Goal: Transaction & Acquisition: Purchase product/service

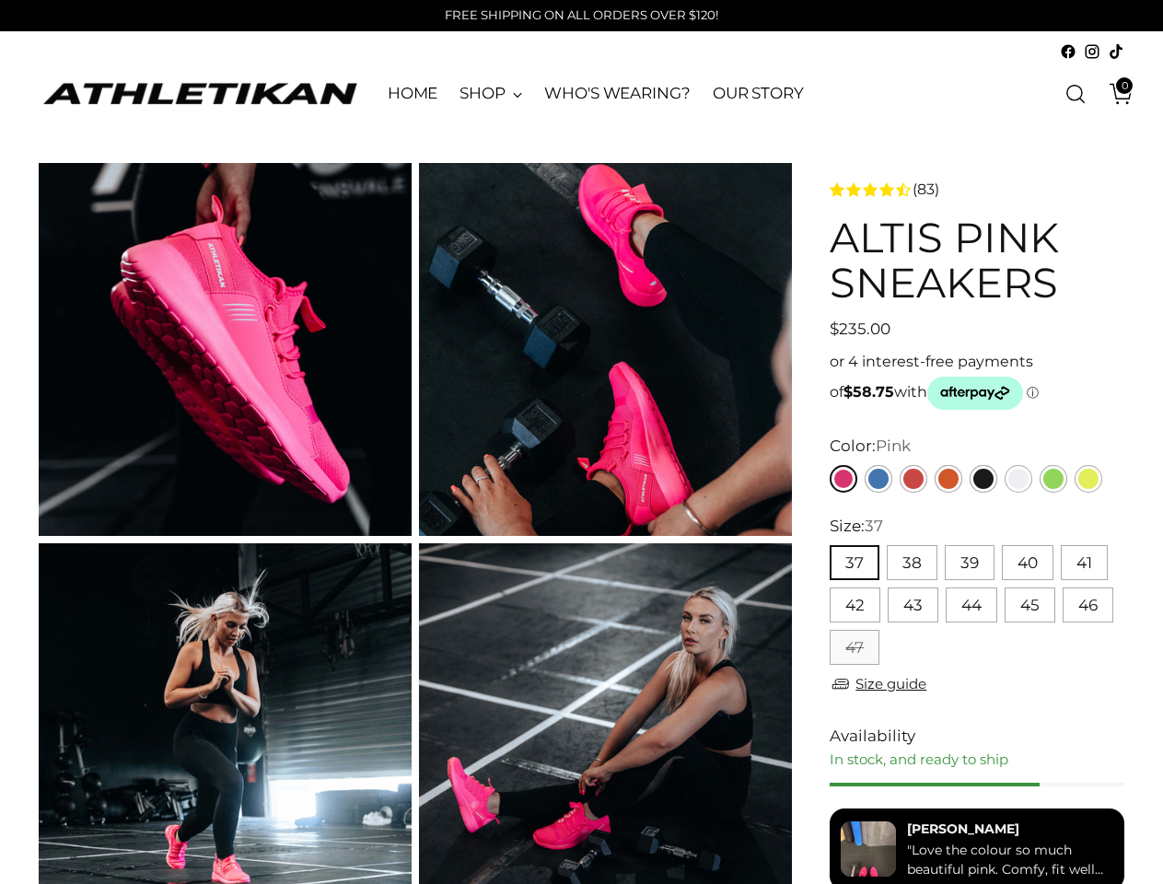
click at [854, 564] on button "37" at bounding box center [855, 562] width 50 height 35
click at [911, 564] on button "38" at bounding box center [912, 562] width 51 height 35
click at [969, 564] on button "39" at bounding box center [970, 562] width 50 height 35
click at [1027, 564] on button "40" at bounding box center [1028, 562] width 52 height 35
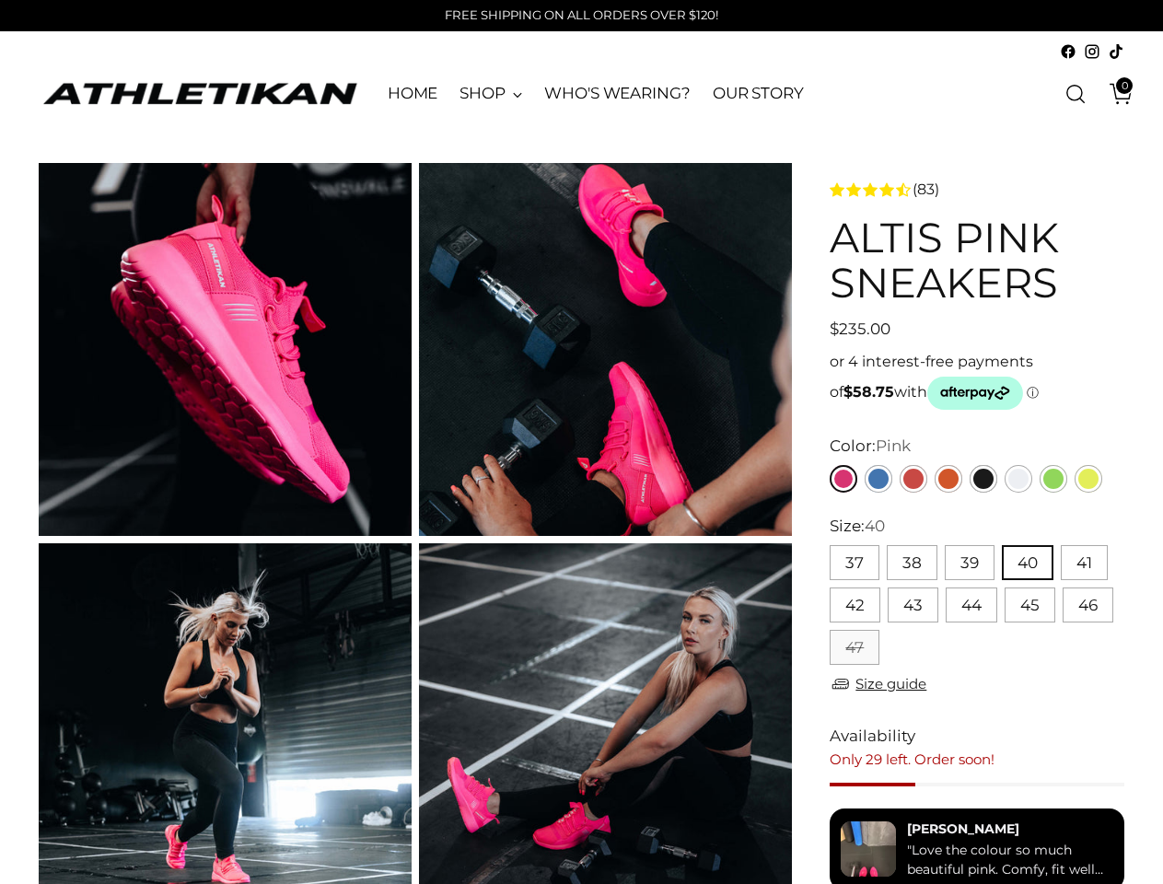
click at [1083, 564] on button "41" at bounding box center [1084, 562] width 47 height 35
click at [855, 606] on button "42" at bounding box center [855, 605] width 51 height 35
click at [913, 606] on button "43" at bounding box center [913, 605] width 51 height 35
click at [971, 606] on button "44" at bounding box center [972, 605] width 52 height 35
